Goal: Information Seeking & Learning: Check status

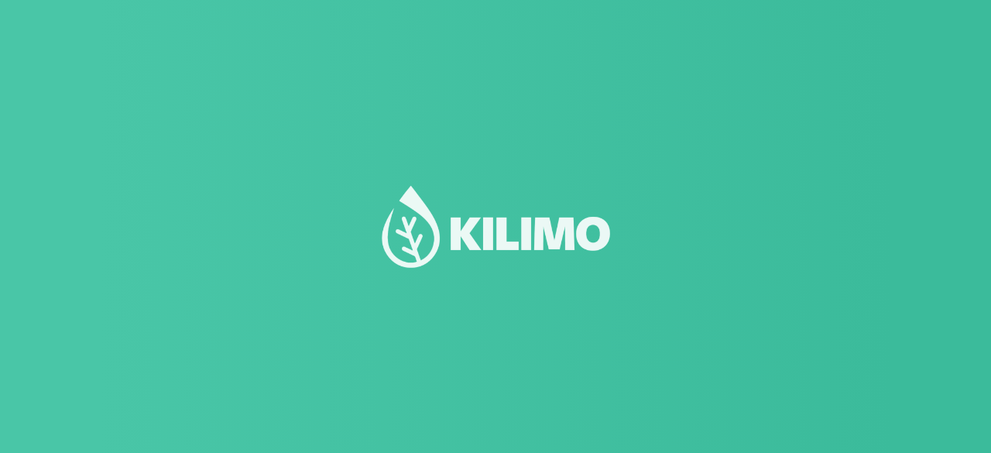
select select "3: Object"
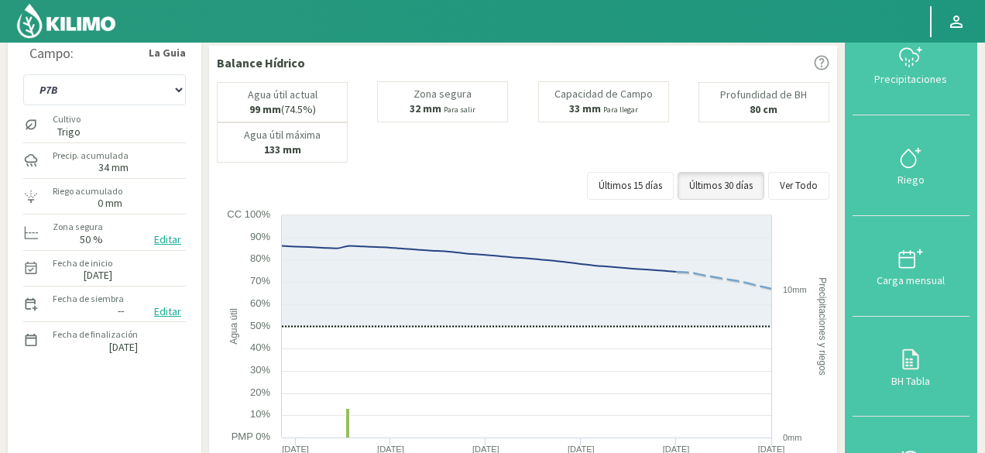
scroll to position [155, 0]
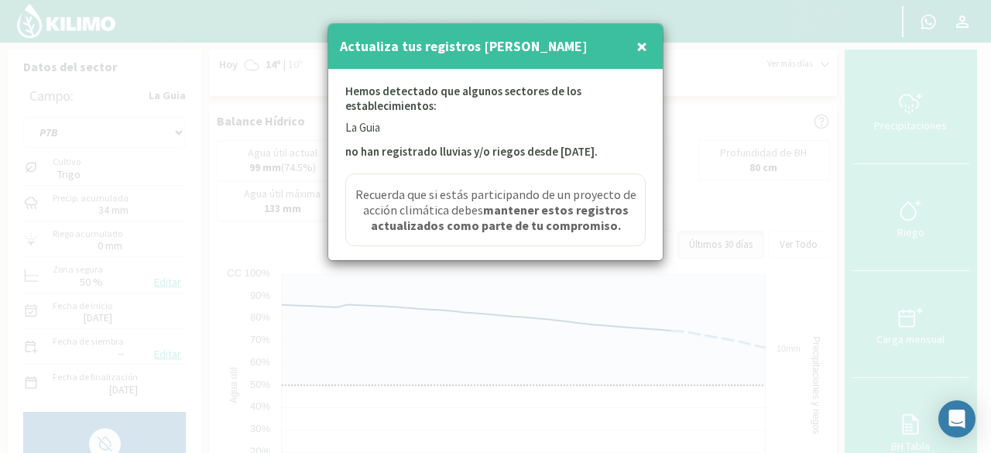
click at [638, 42] on span "×" at bounding box center [641, 46] width 11 height 26
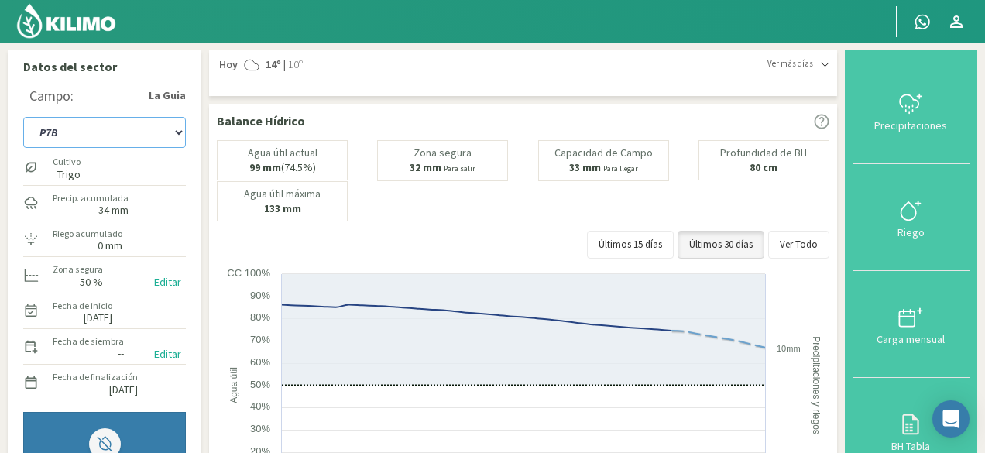
click at [159, 134] on select "P11B P18 P3A P7B SCP2A" at bounding box center [104, 132] width 163 height 31
click at [23, 117] on select "P11B P18 P3A P7B SCP2A" at bounding box center [104, 132] width 163 height 31
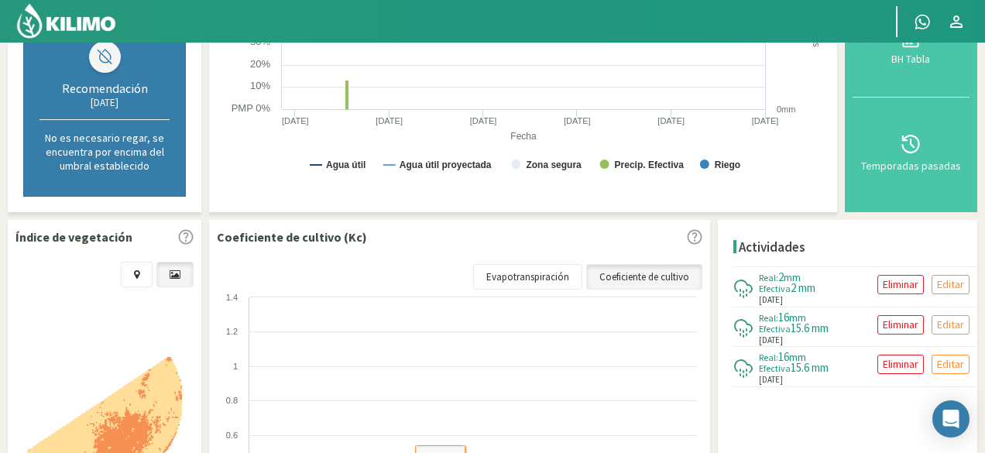
scroll to position [464, 0]
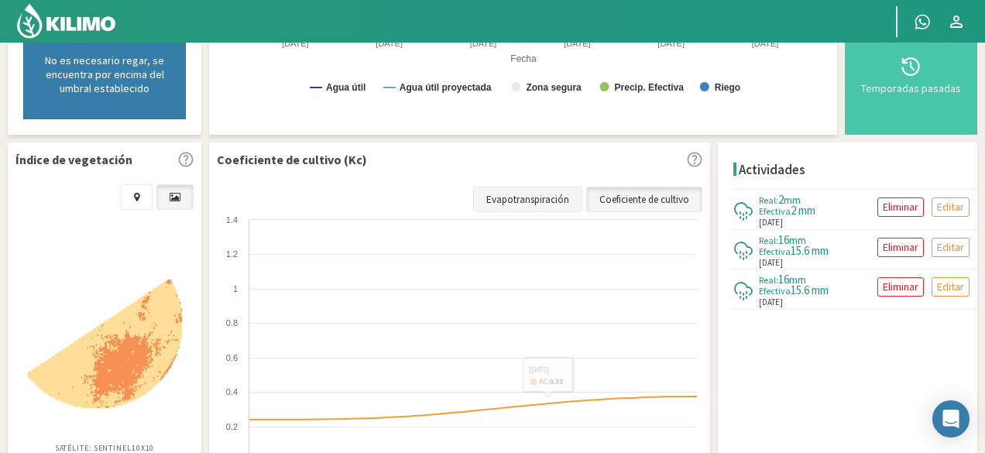
click at [564, 191] on link "Evapotranspiración" at bounding box center [527, 200] width 109 height 26
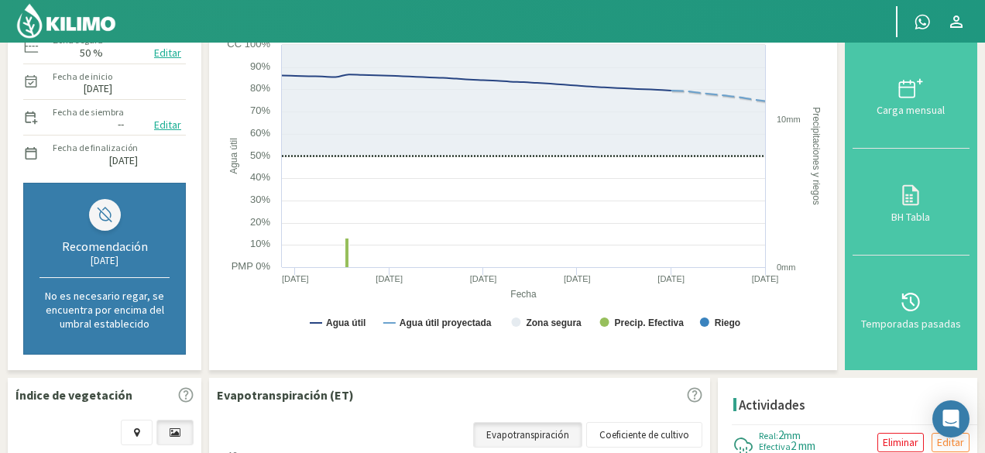
scroll to position [22, 0]
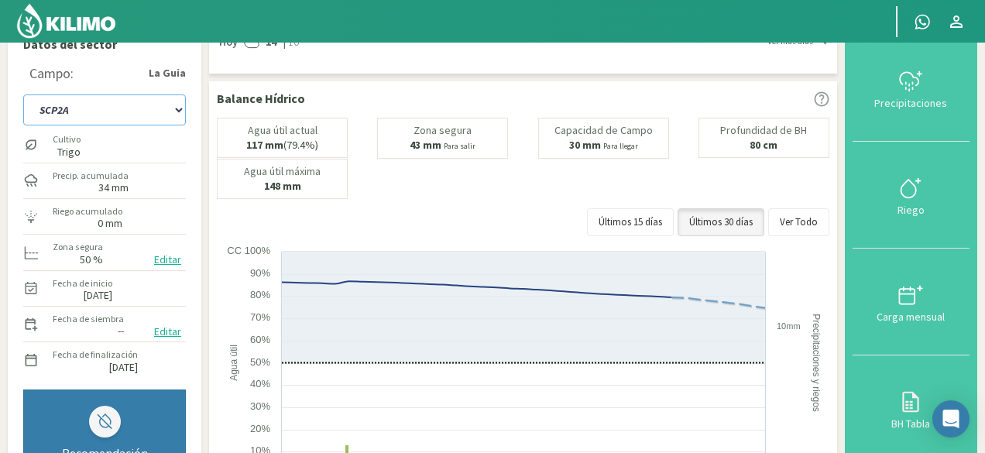
click at [146, 113] on select "P11B P18 P3A P7B SCP2A" at bounding box center [104, 109] width 163 height 31
click at [23, 94] on select "P11B P18 P3A P7B SCP2A" at bounding box center [104, 109] width 163 height 31
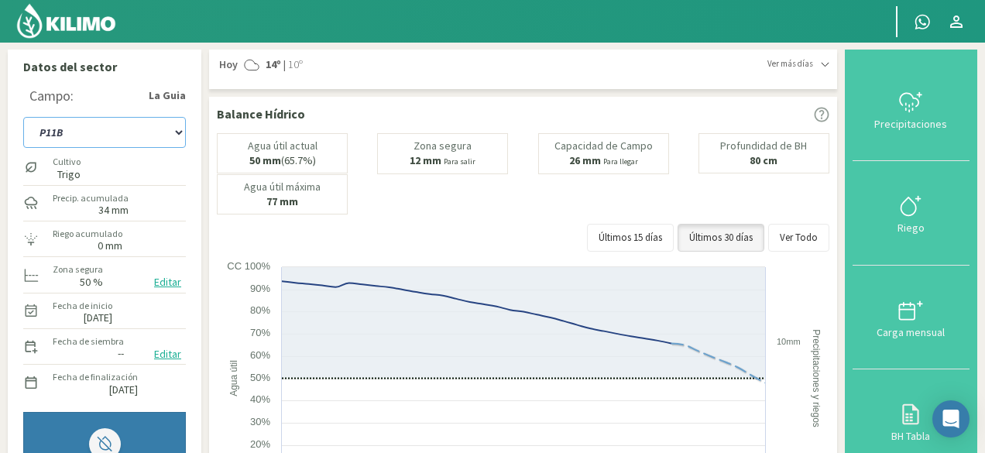
click at [159, 126] on select "P11B P18 P3A P7B SCP2A" at bounding box center [104, 132] width 163 height 31
click at [23, 117] on select "P11B P18 P3A P7B SCP2A" at bounding box center [104, 132] width 163 height 31
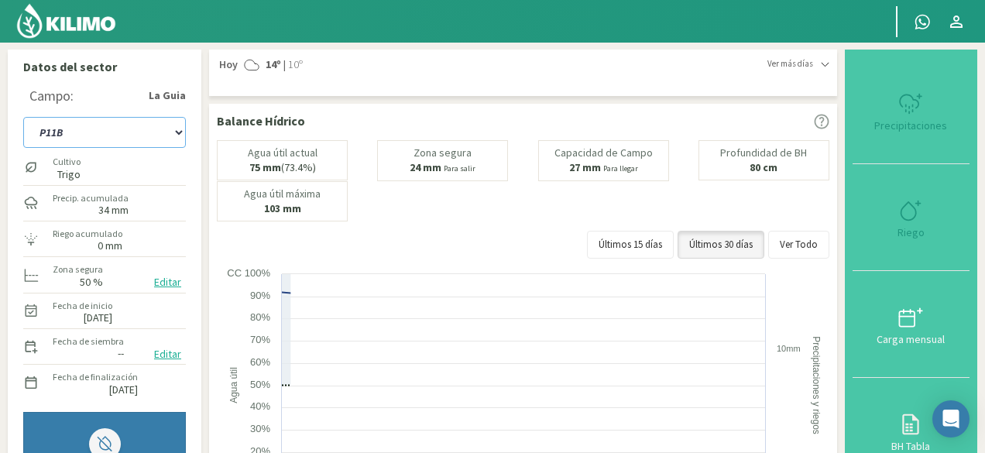
select select "16: Object"
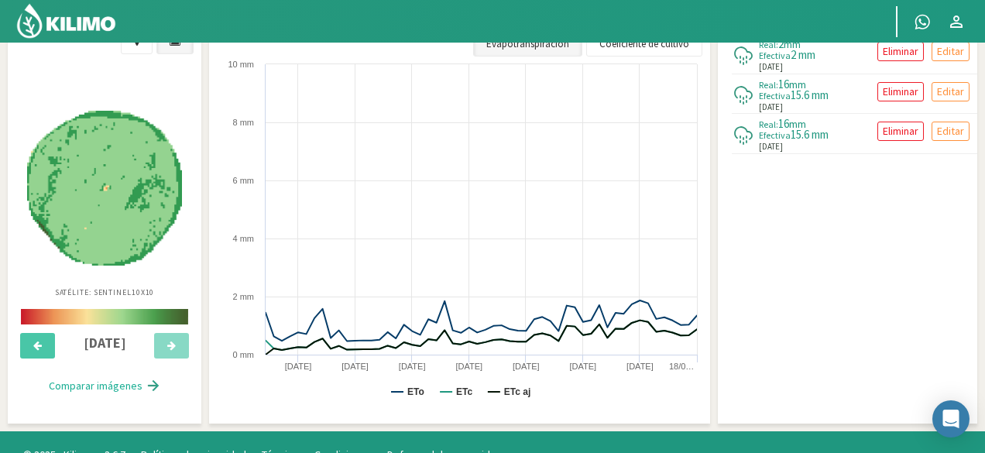
scroll to position [642, 0]
